Goal: Task Accomplishment & Management: Manage account settings

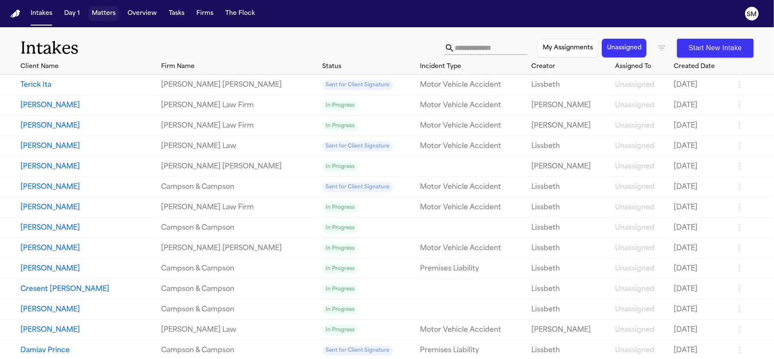
click at [100, 16] on button "Matters" at bounding box center [103, 13] width 31 height 15
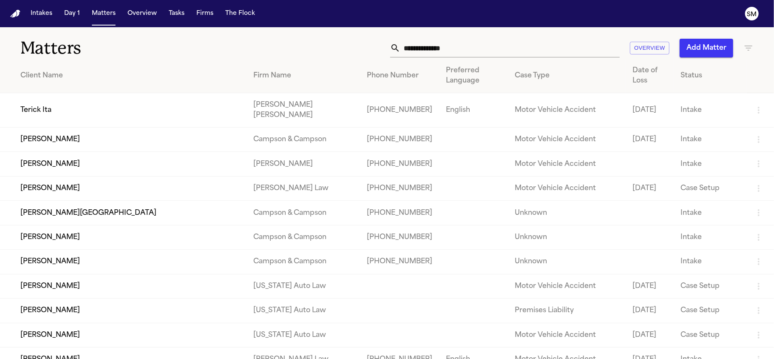
click at [65, 143] on td "[PERSON_NAME]" at bounding box center [123, 140] width 247 height 24
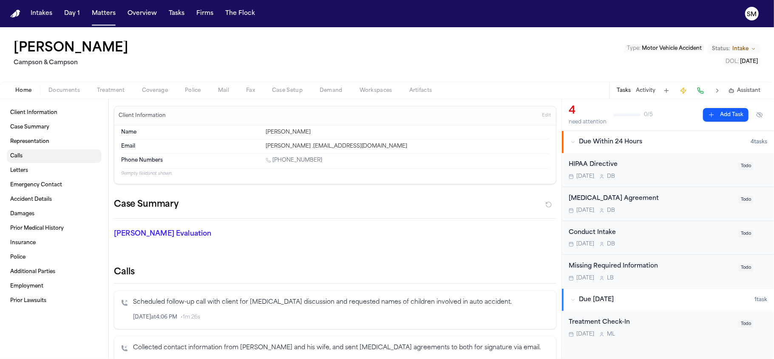
click at [26, 158] on link "Calls" at bounding box center [54, 156] width 95 height 14
click at [747, 46] on span "Intake" at bounding box center [740, 48] width 16 height 7
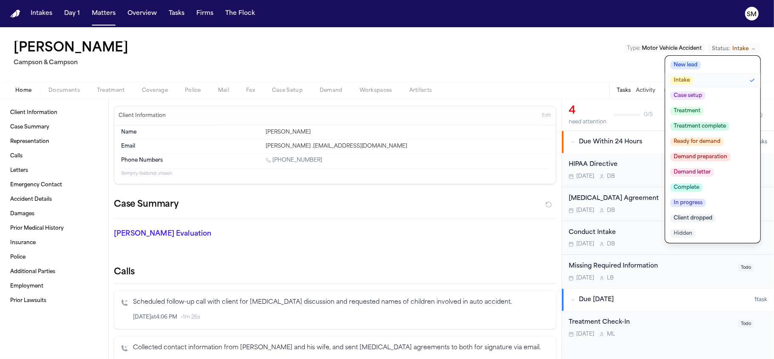
click at [587, 61] on div "[PERSON_NAME] [PERSON_NAME] & [PERSON_NAME] Type : Motor Vehicle Accident Statu…" at bounding box center [387, 54] width 774 height 54
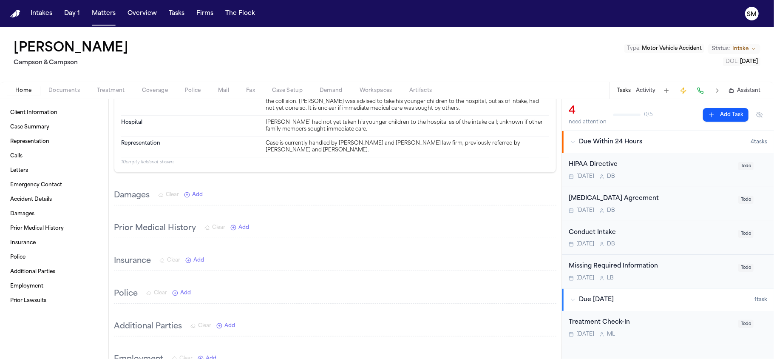
scroll to position [623, 0]
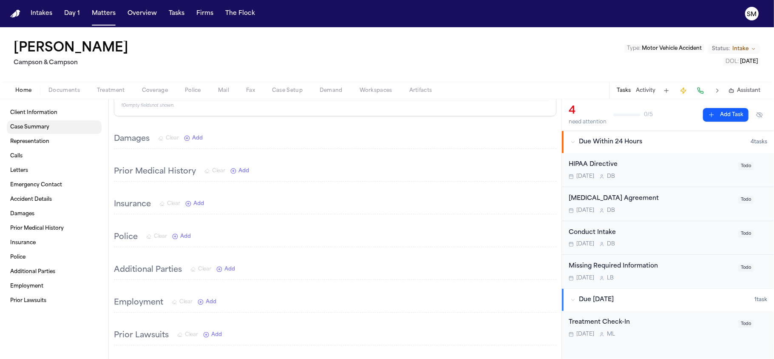
click at [40, 128] on span "Case Summary" at bounding box center [29, 127] width 39 height 7
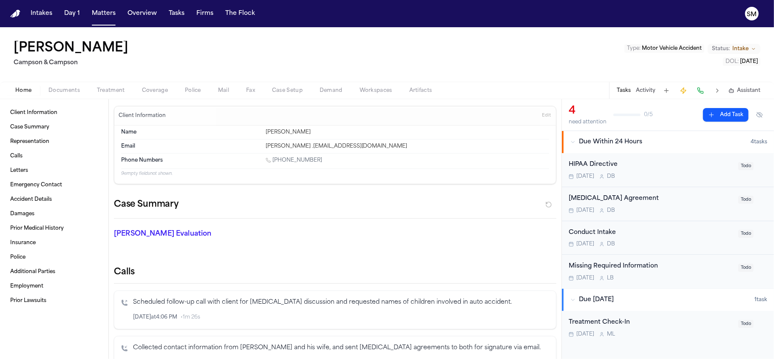
click at [651, 88] on button "Activity" at bounding box center [646, 90] width 20 height 7
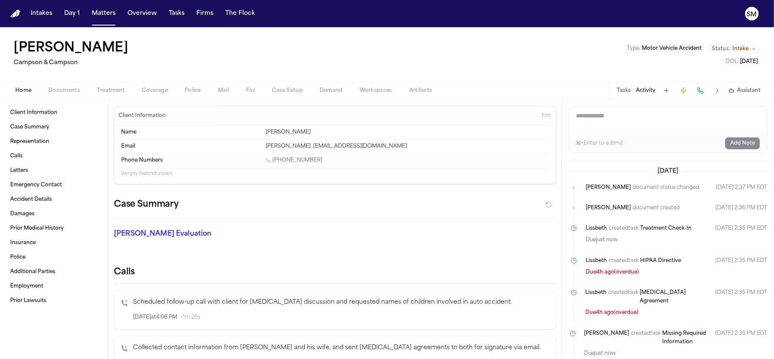
click at [718, 89] on button at bounding box center [718, 91] width 12 height 12
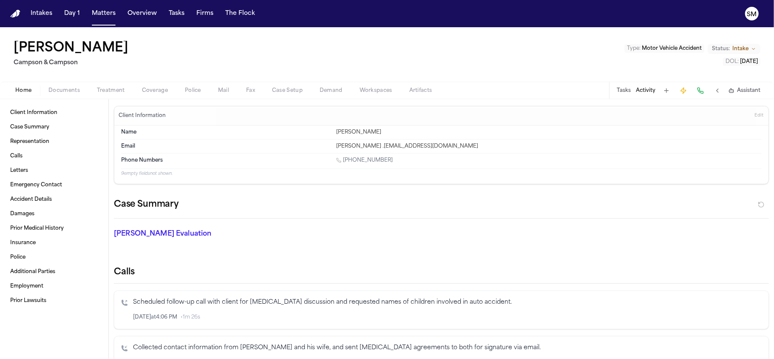
click at [718, 89] on button at bounding box center [718, 91] width 12 height 12
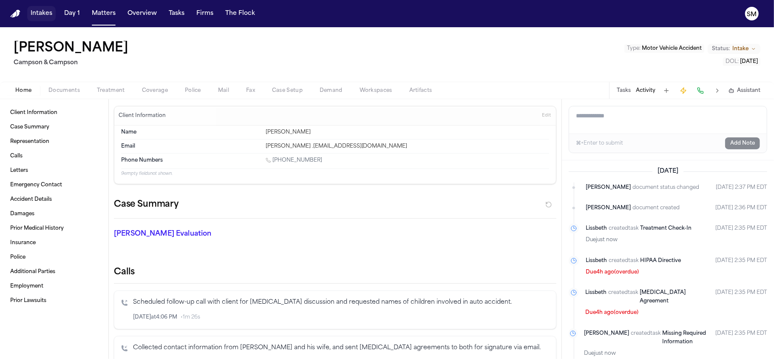
click at [39, 12] on button "Intakes" at bounding box center [41, 13] width 28 height 15
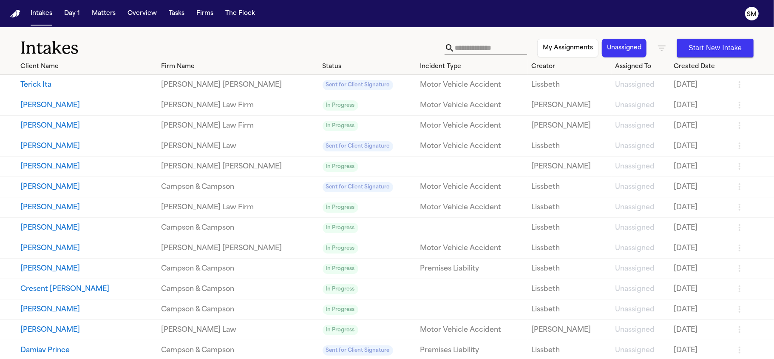
click at [62, 186] on button "[PERSON_NAME]" at bounding box center [87, 187] width 134 height 10
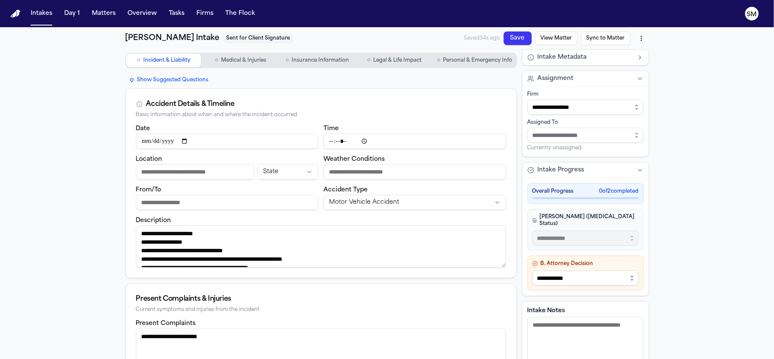
click at [732, 119] on div "**********" at bounding box center [387, 319] width 774 height 585
